Goal: Book appointment/travel/reservation

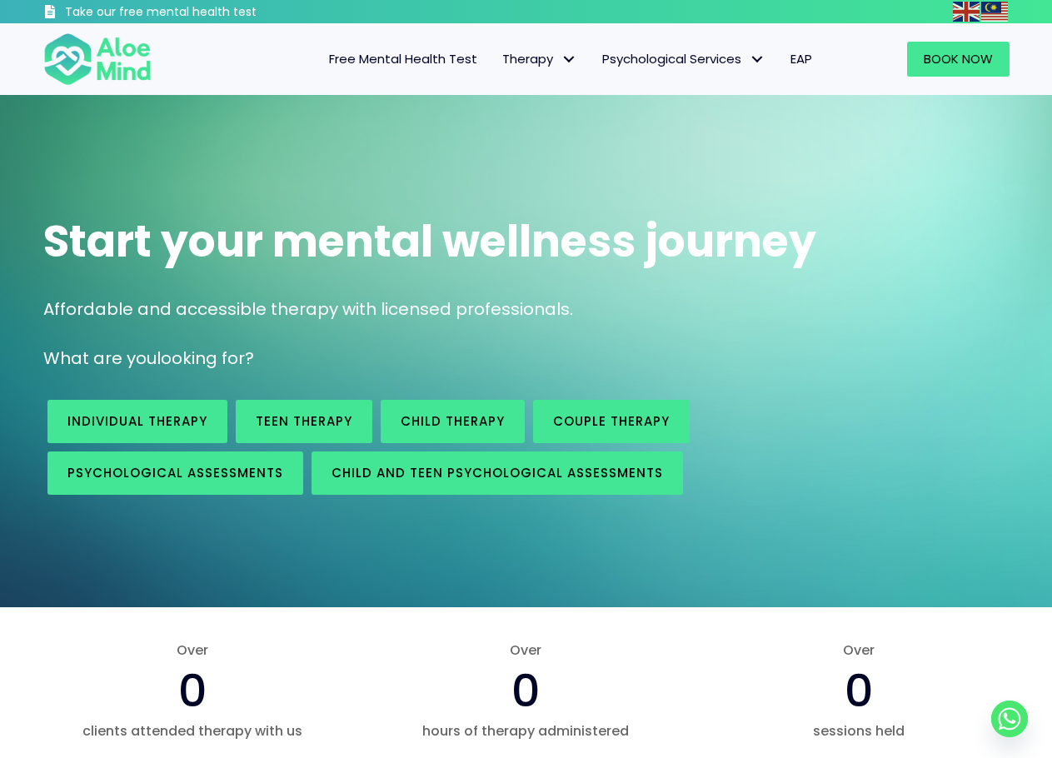
scroll to position [83, 0]
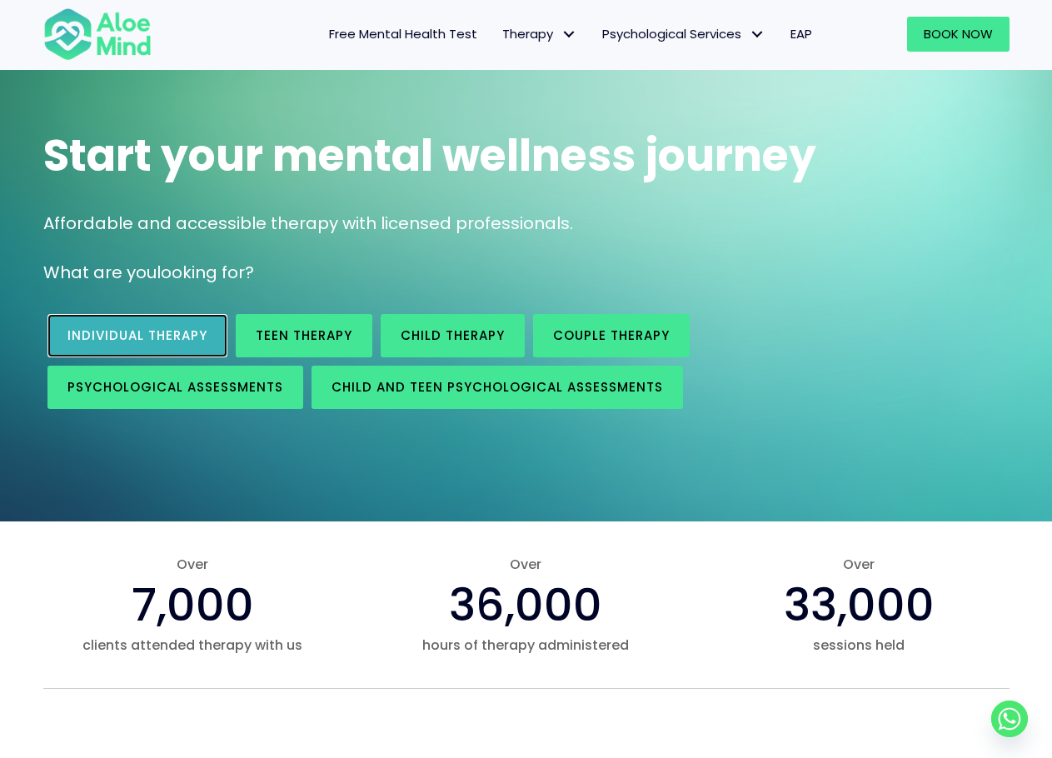
click at [185, 333] on span "Individual therapy" at bounding box center [137, 335] width 140 height 17
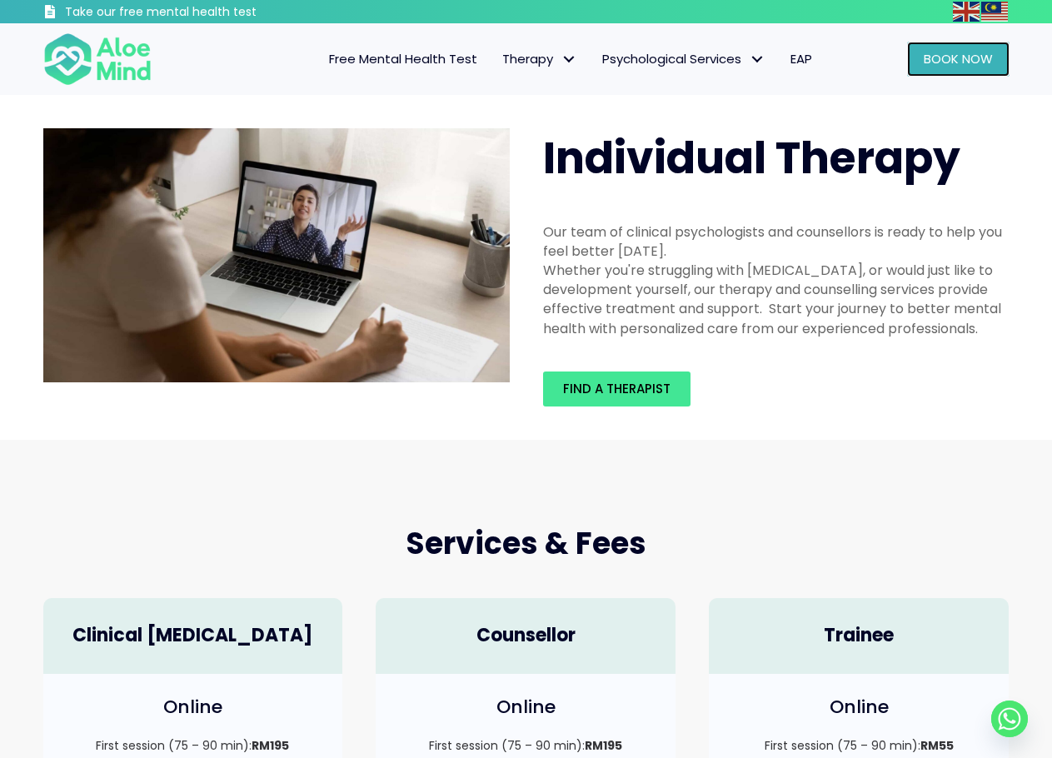
click at [936, 70] on link "Book Now" at bounding box center [958, 59] width 102 height 35
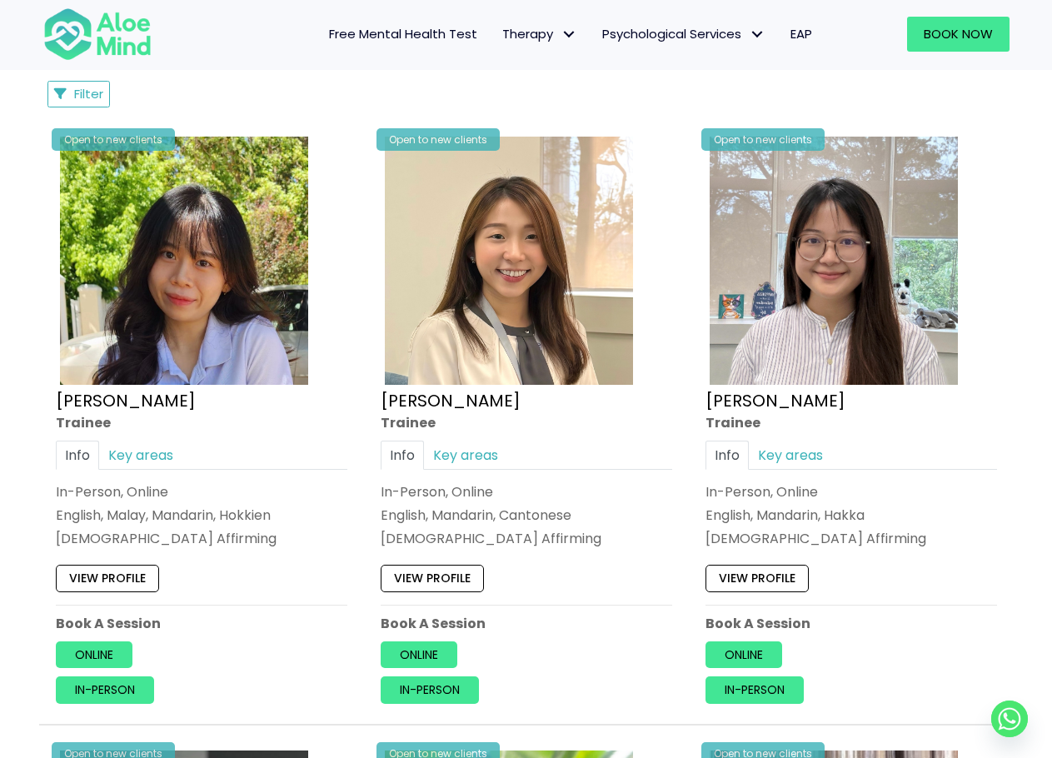
scroll to position [833, 0]
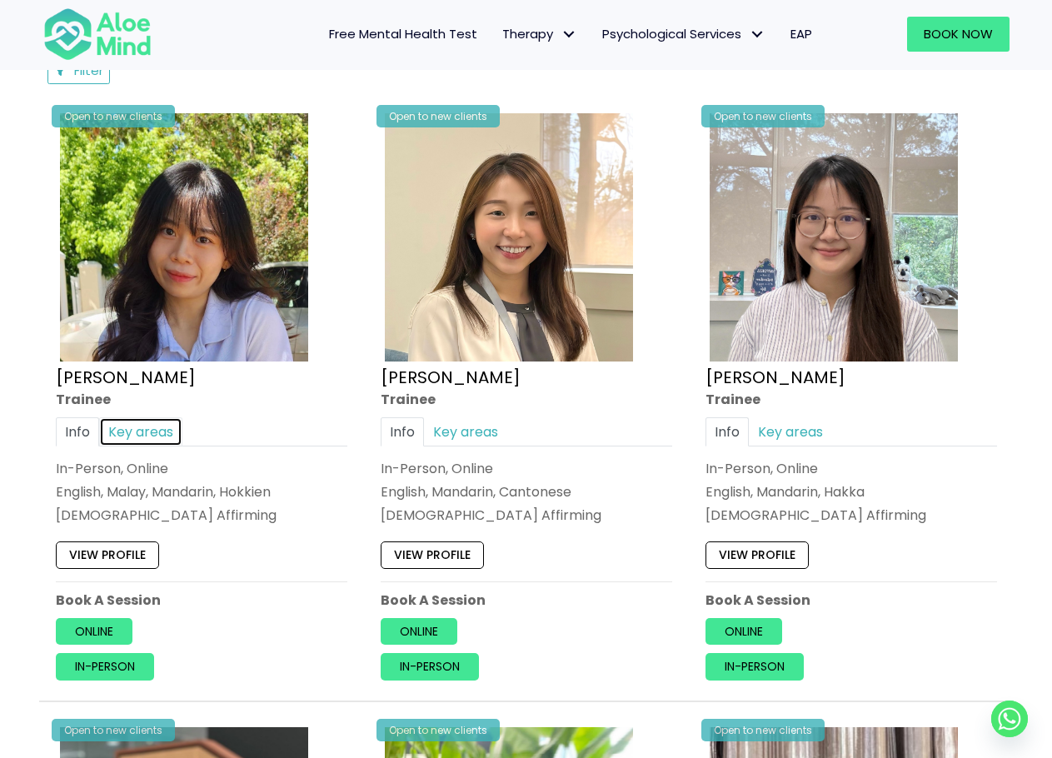
click at [173, 428] on link "Key areas" at bounding box center [140, 431] width 83 height 29
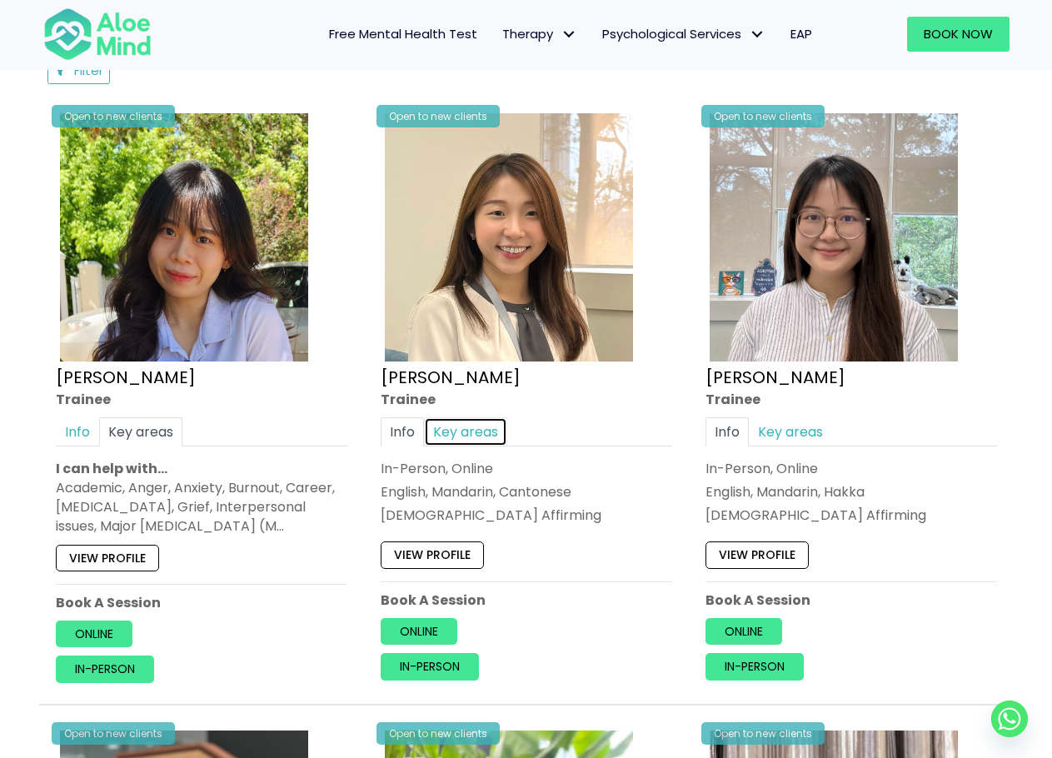
click at [480, 431] on link "Key areas" at bounding box center [465, 431] width 83 height 29
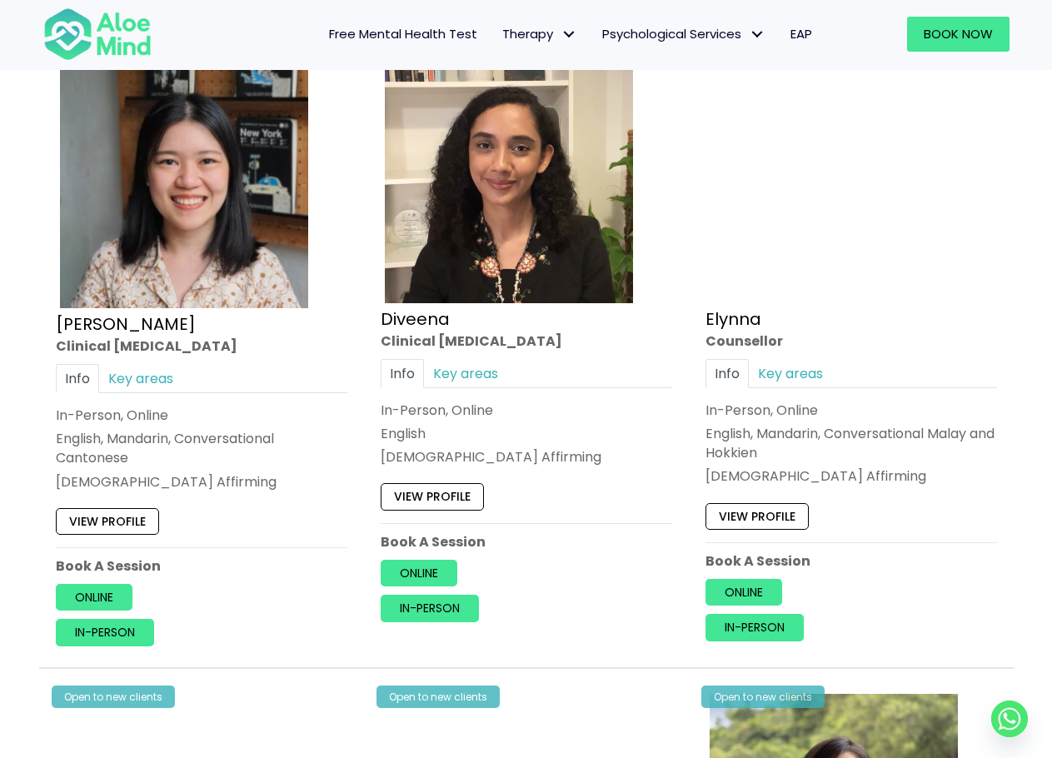
scroll to position [2166, 0]
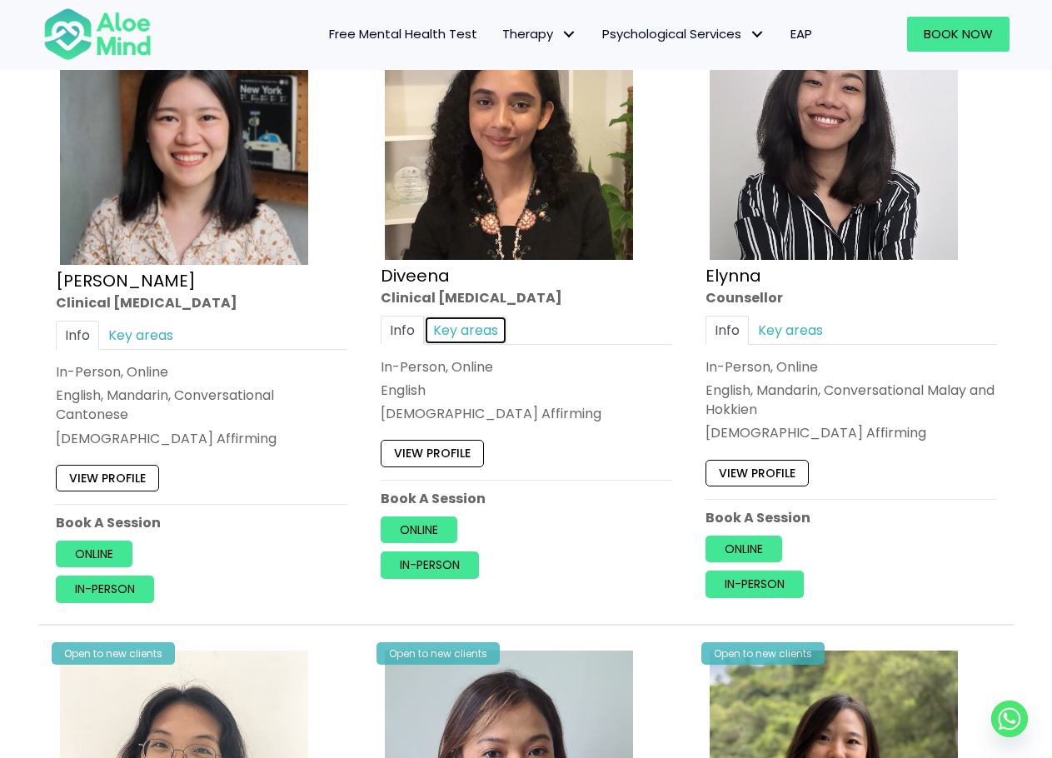
click at [462, 337] on link "Key areas" at bounding box center [465, 330] width 83 height 29
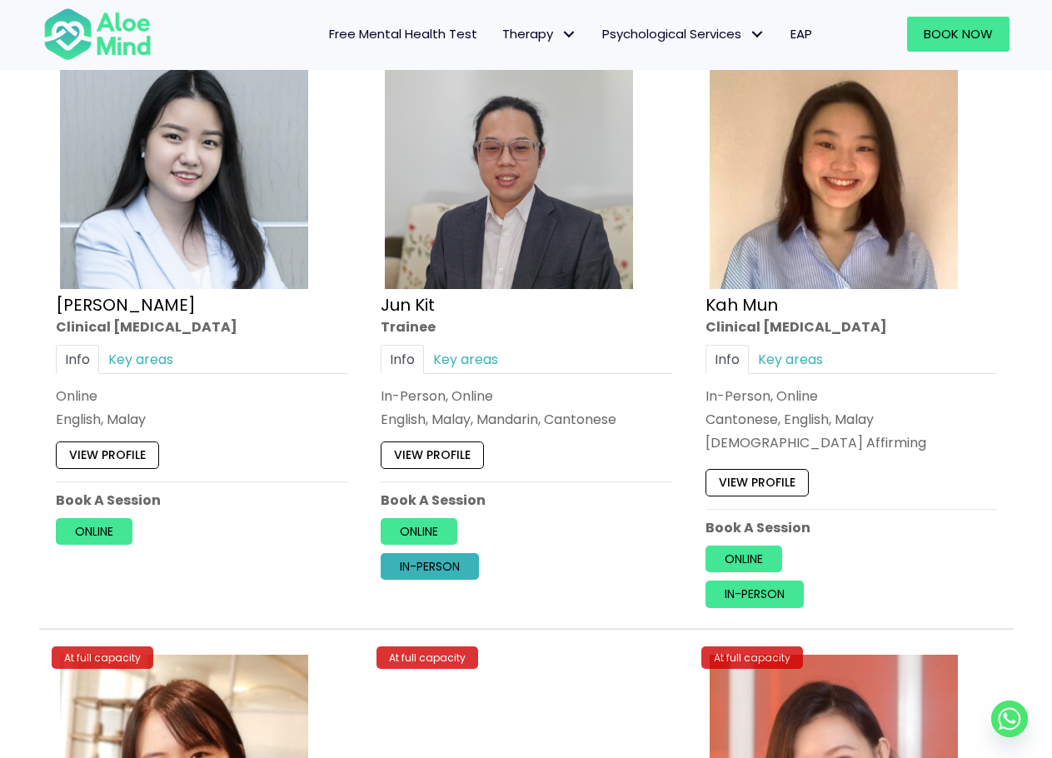
scroll to position [5961, 0]
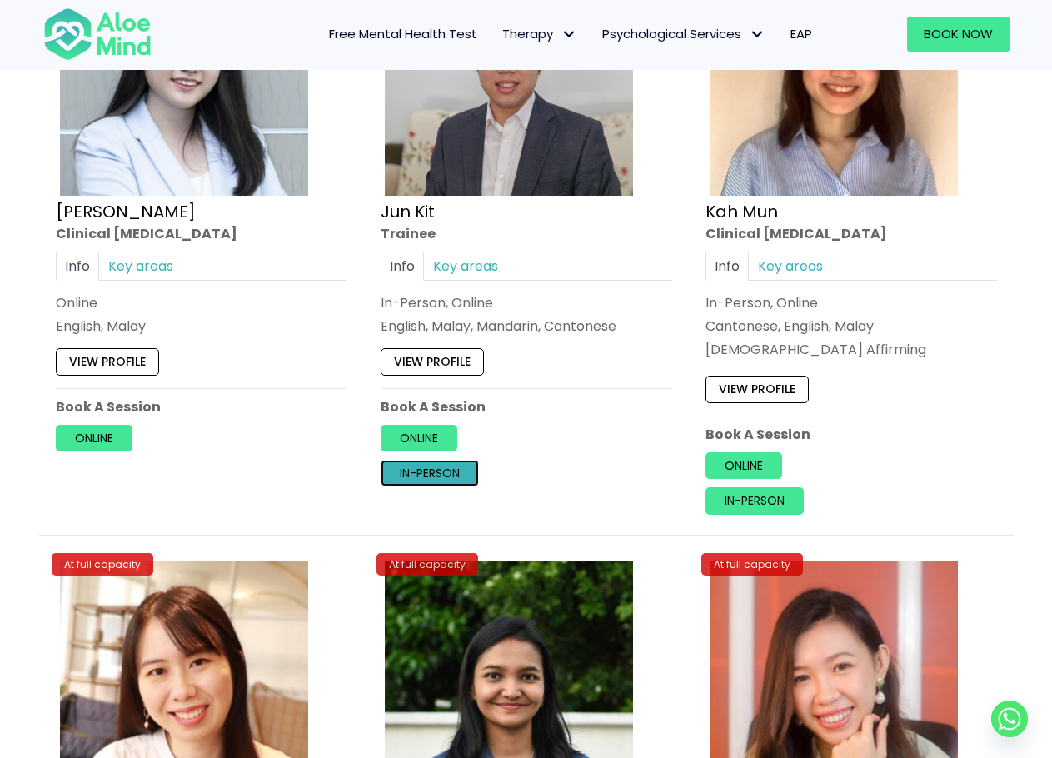
click at [432, 466] on link "In-person" at bounding box center [430, 473] width 98 height 27
